Goal: Information Seeking & Learning: Learn about a topic

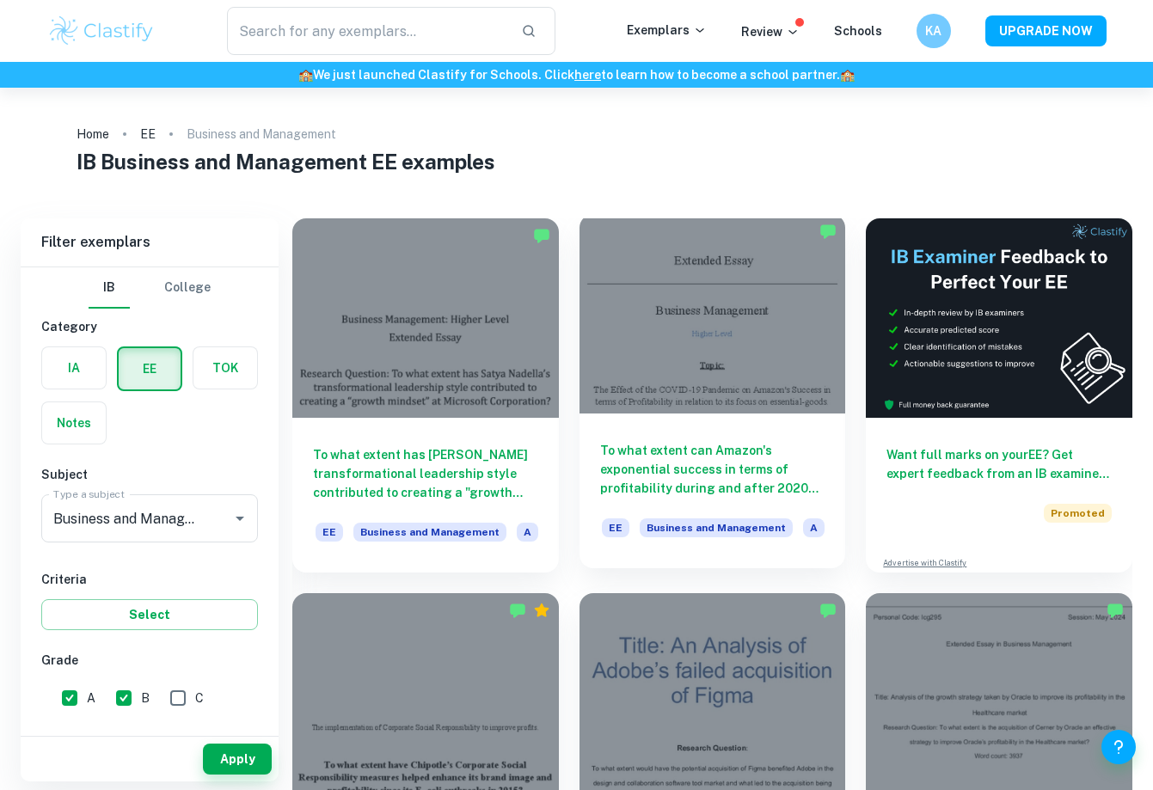
click at [691, 333] on div at bounding box center [713, 314] width 267 height 200
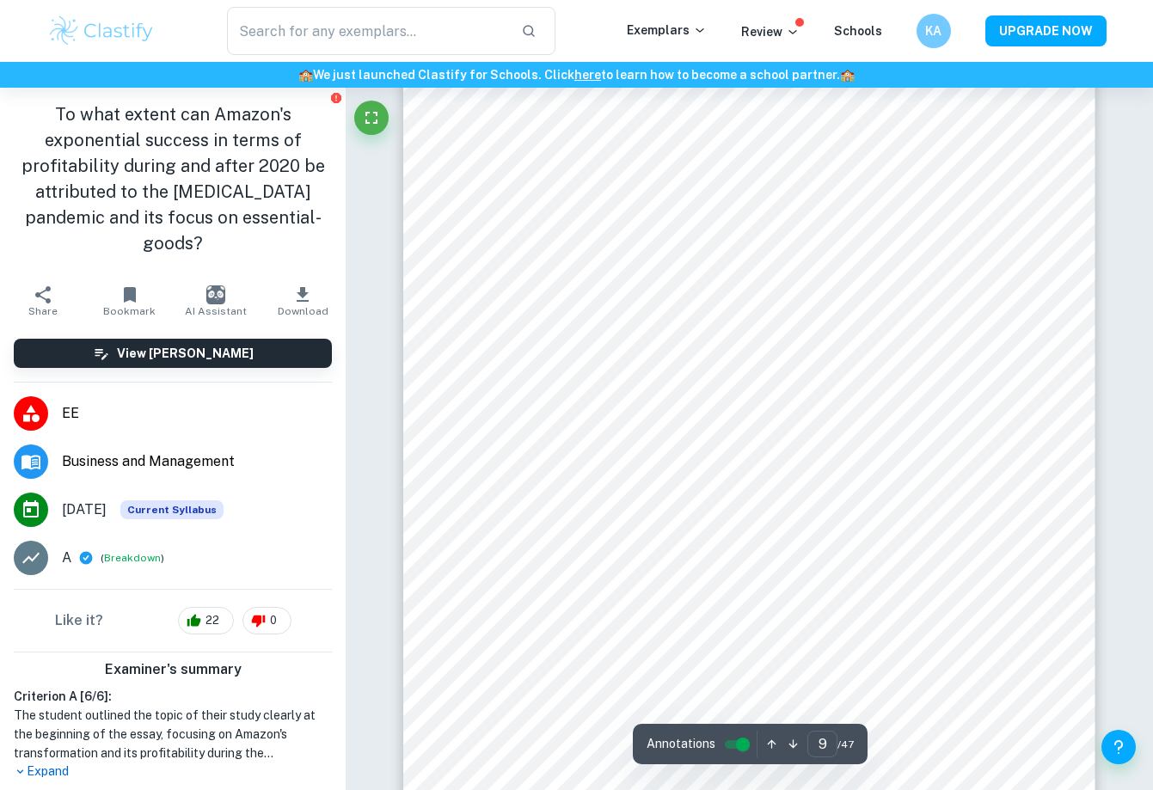
scroll to position [7707, 1]
type input "17"
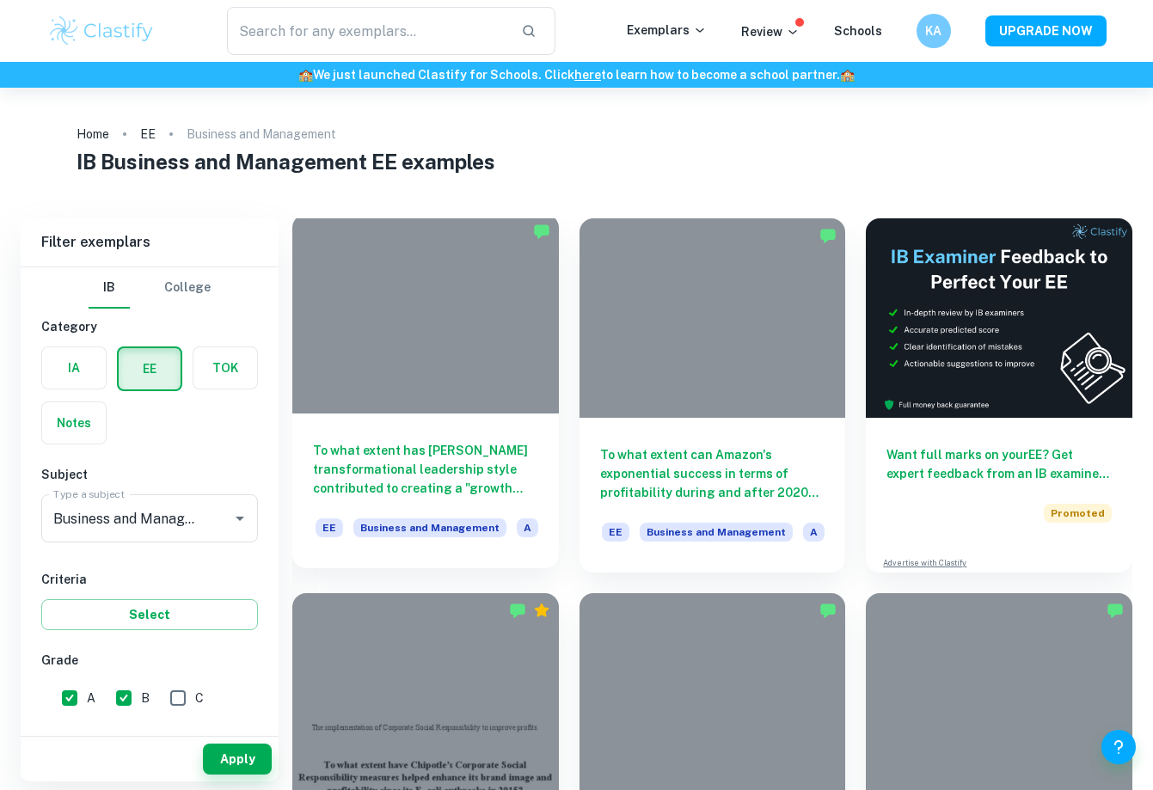
click at [444, 456] on h6 "To what extent has [PERSON_NAME] transformational leadership style contributed …" at bounding box center [425, 469] width 225 height 57
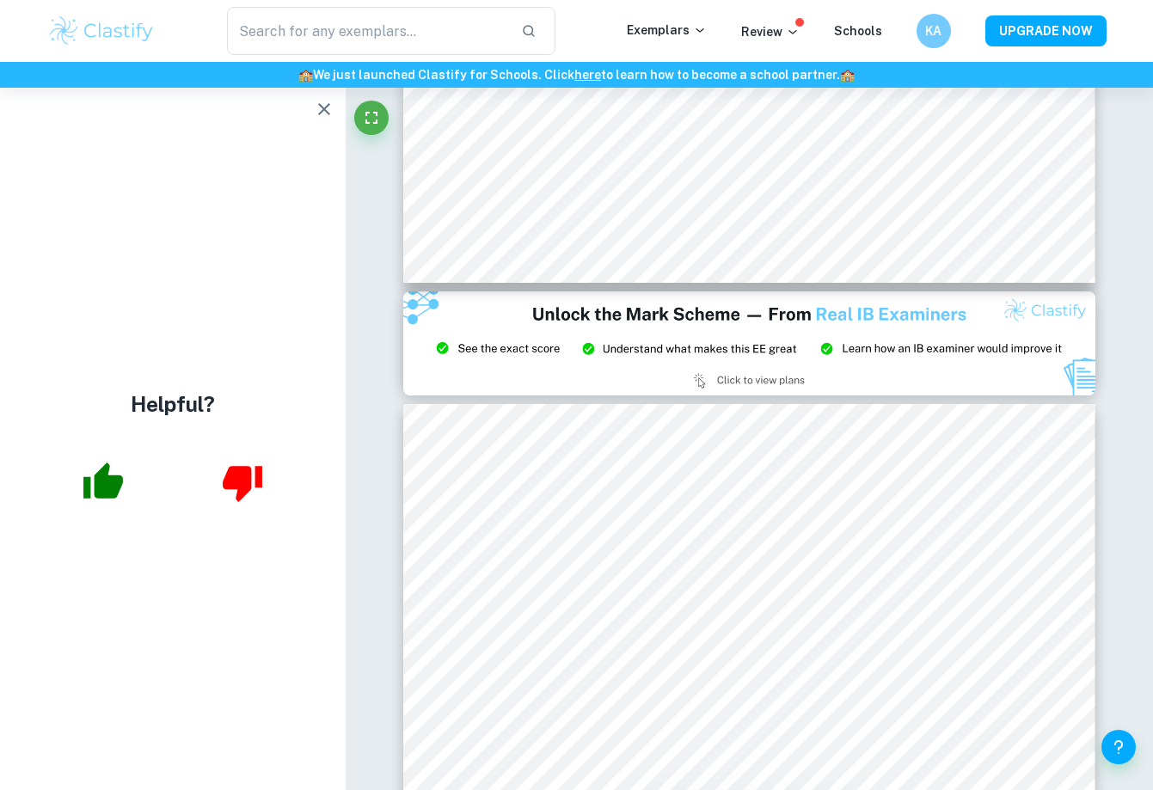
scroll to position [52, 0]
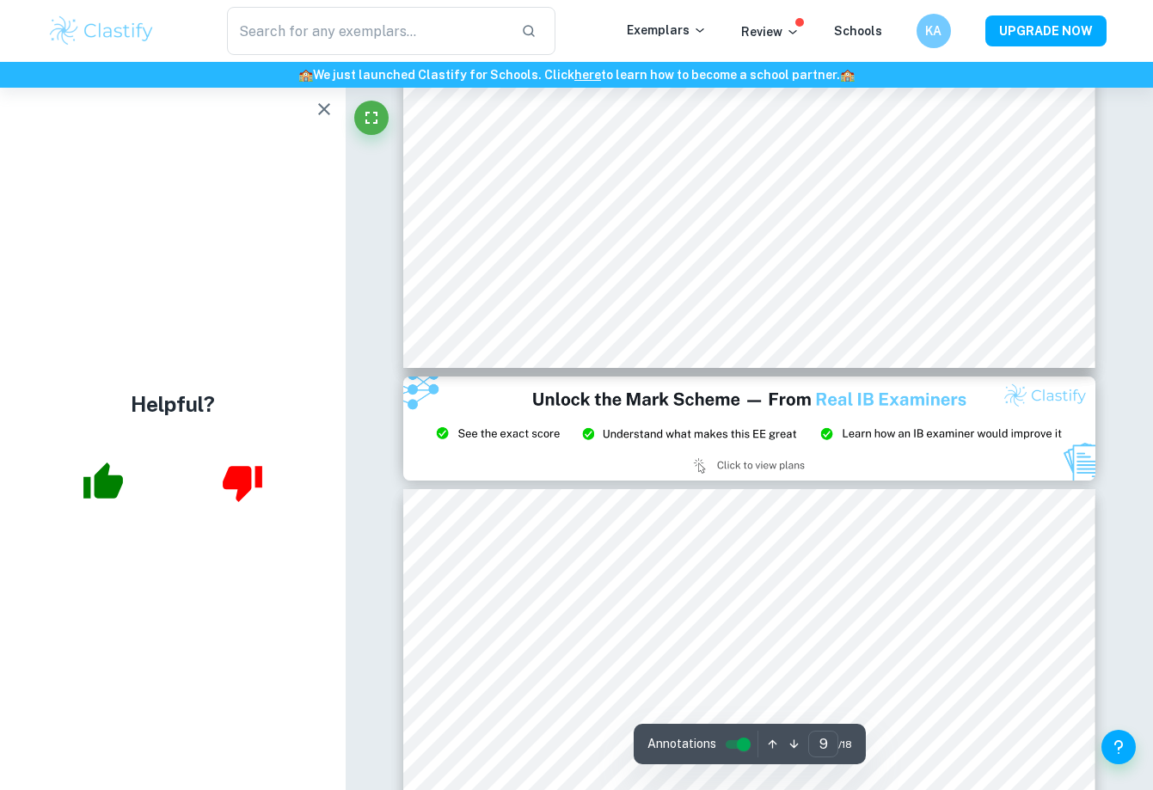
type input "8"
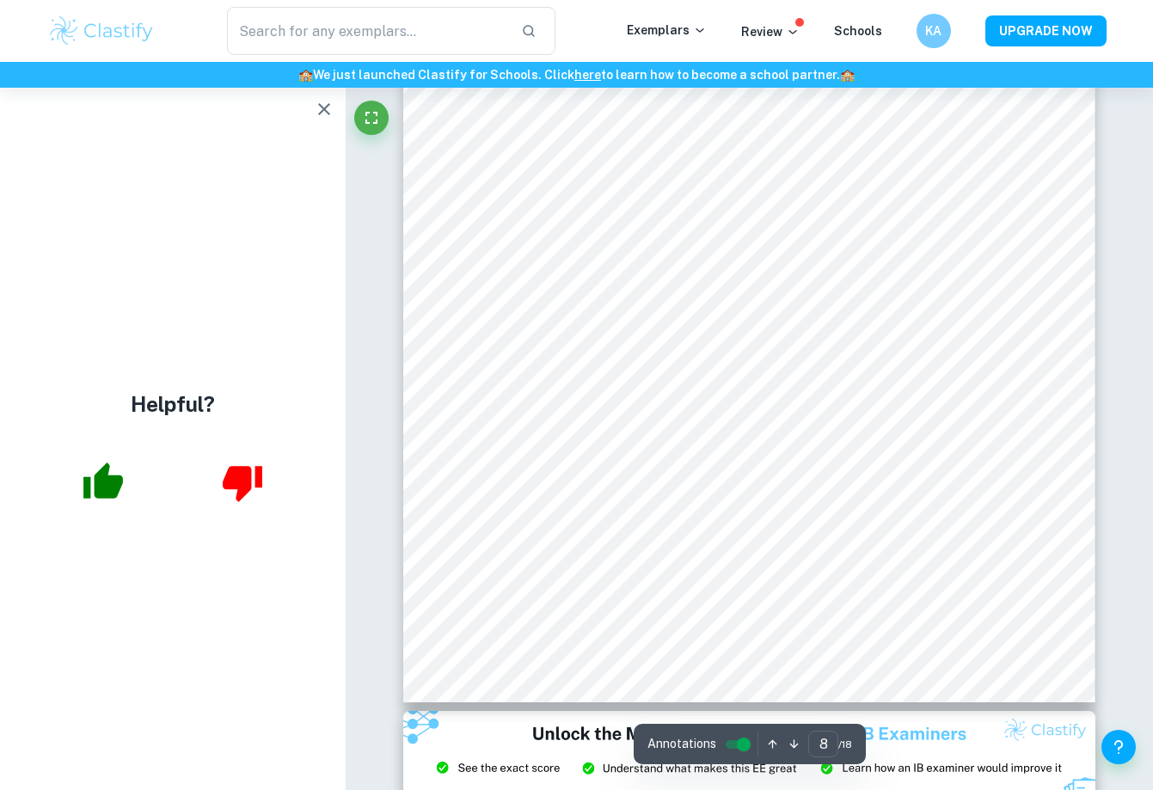
scroll to position [7506, 0]
